Goal: Subscribe to service/newsletter

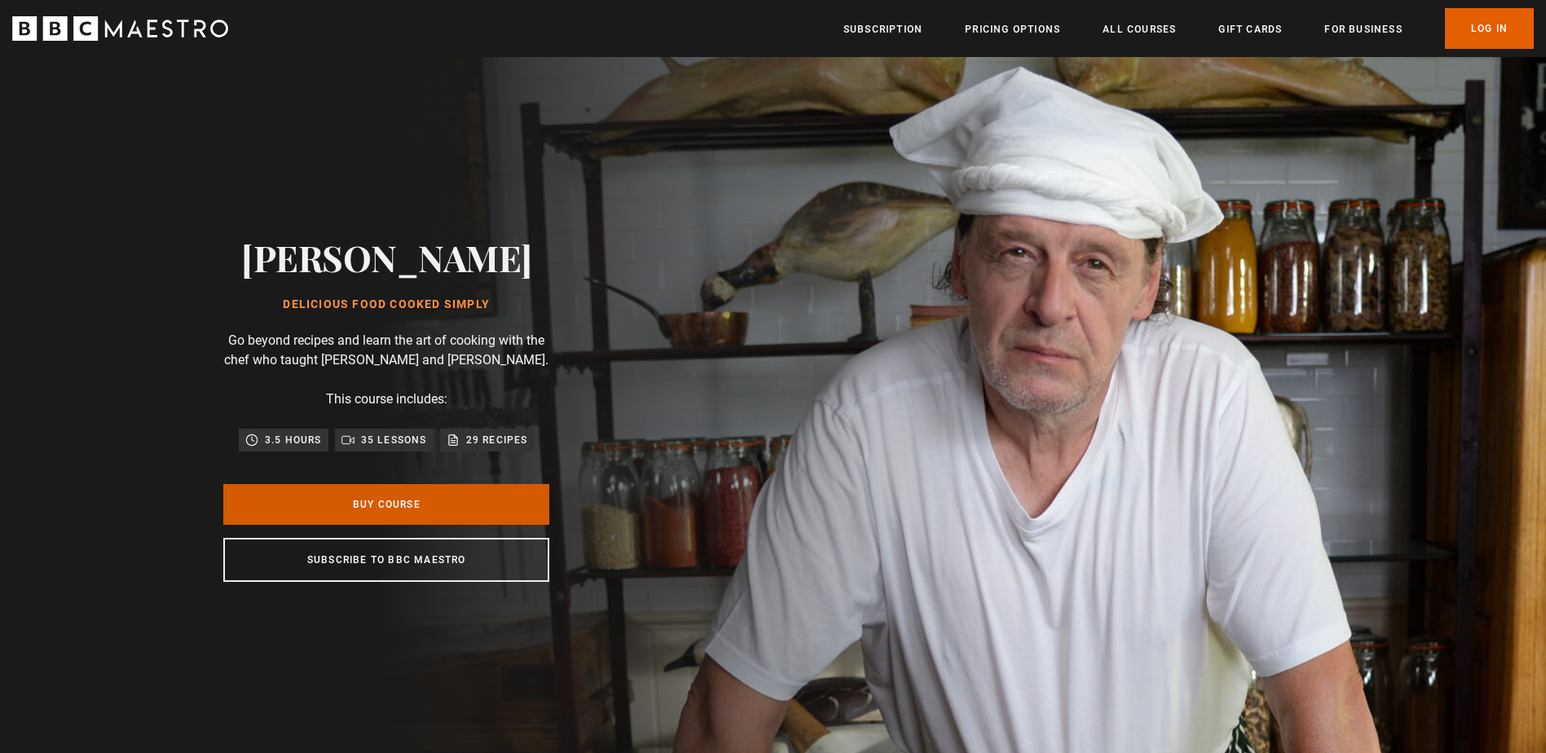
scroll to position [0, 214]
click at [477, 445] on p "29 recipes" at bounding box center [497, 440] width 62 height 16
click at [454, 442] on icon at bounding box center [454, 438] width 7 height 8
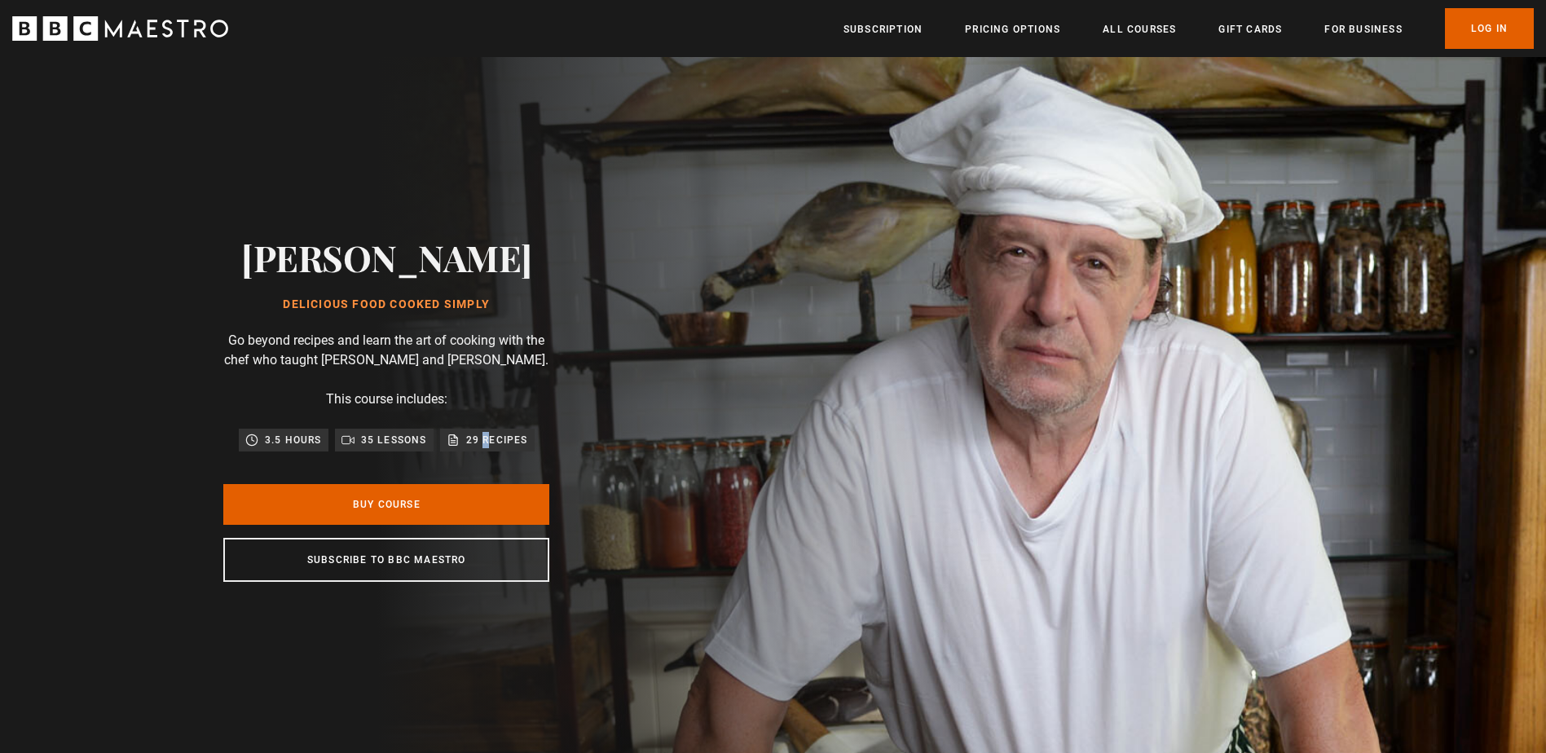
click at [454, 442] on icon at bounding box center [454, 438] width 7 height 8
click at [117, 512] on div "Marco Pierre White Delicious Food Cooked Simply Go beyond recipes and learn the…" at bounding box center [386, 409] width 773 height 704
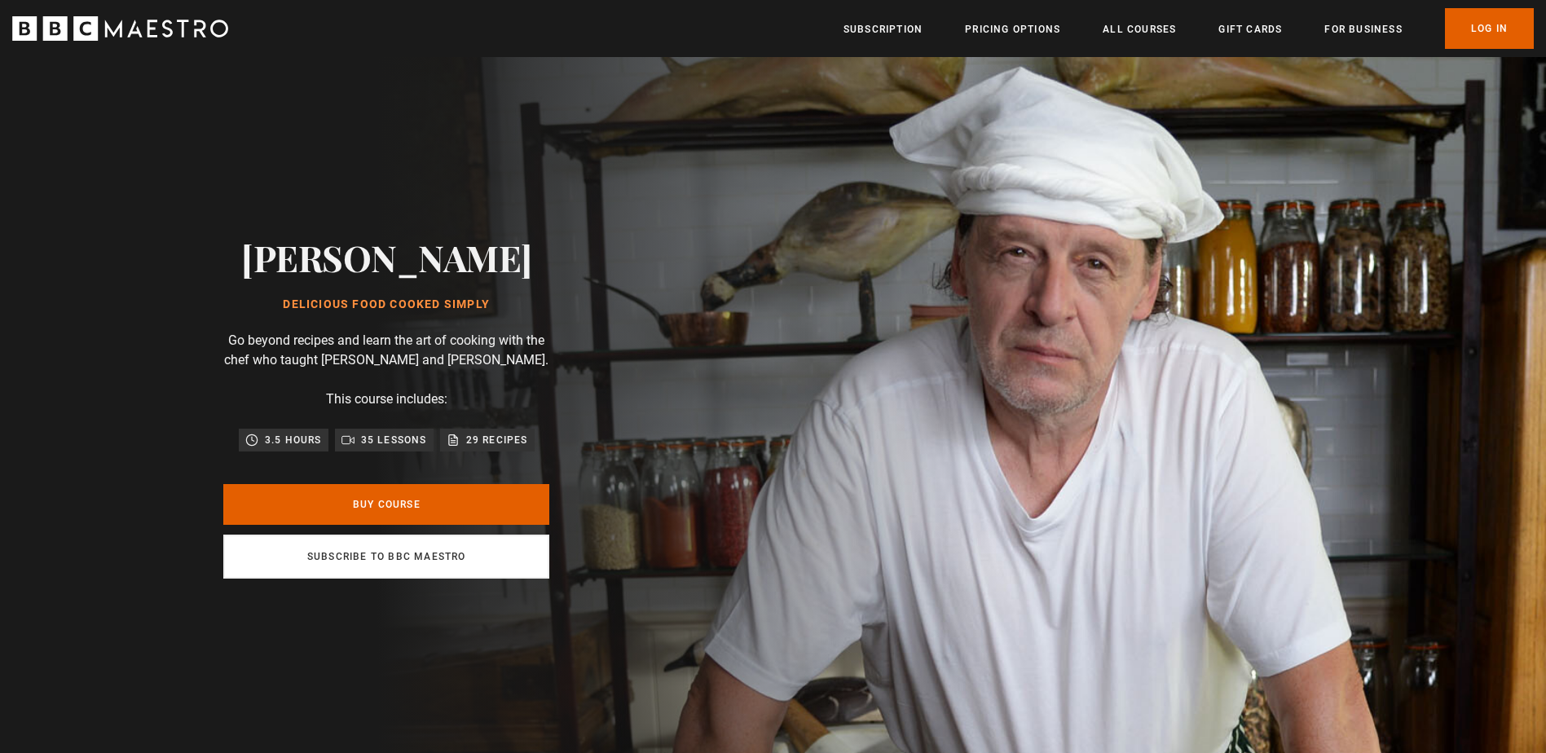
click at [399, 566] on link "Subscribe to BBC Maestro" at bounding box center [386, 557] width 326 height 44
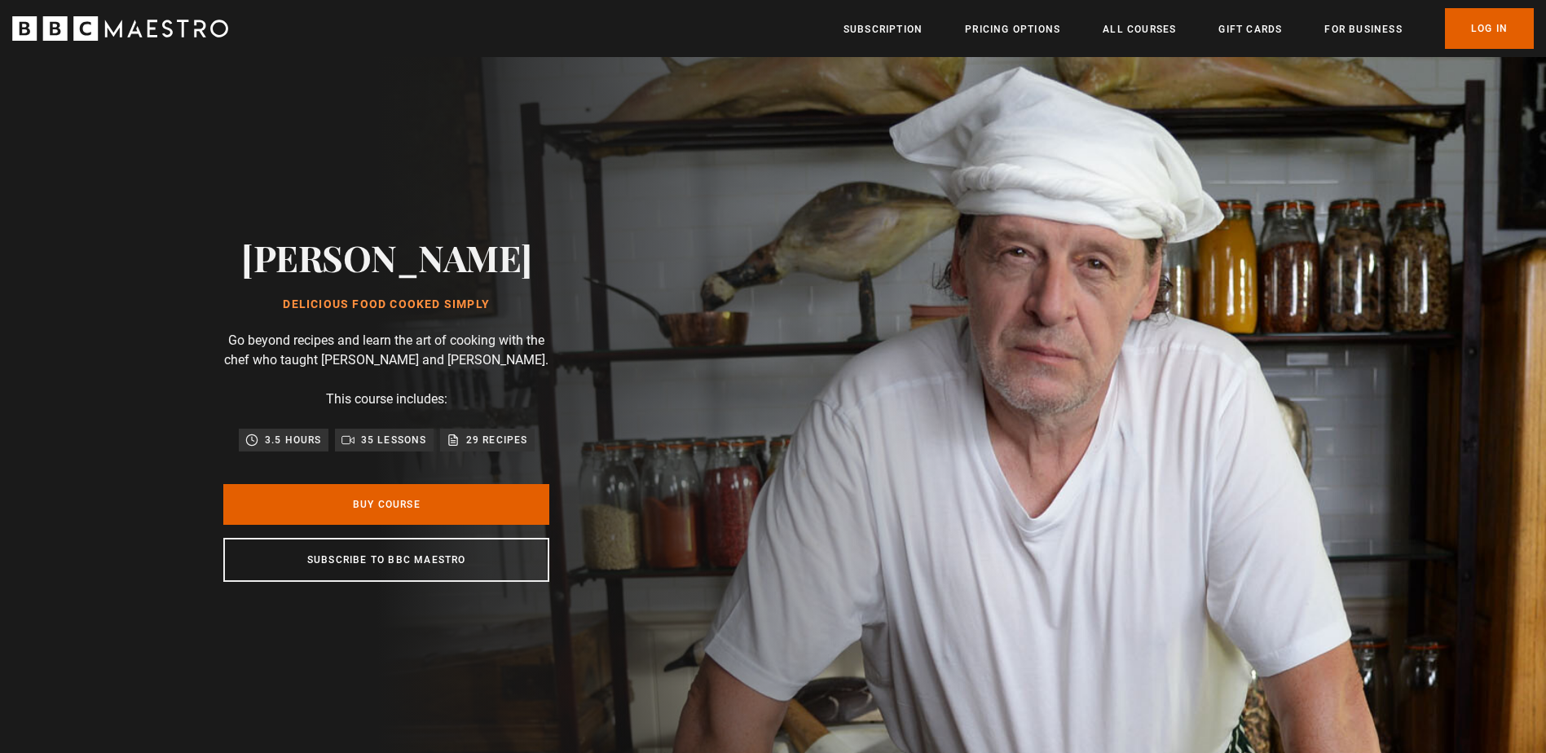
scroll to position [0, 641]
